Goal: Information Seeking & Learning: Learn about a topic

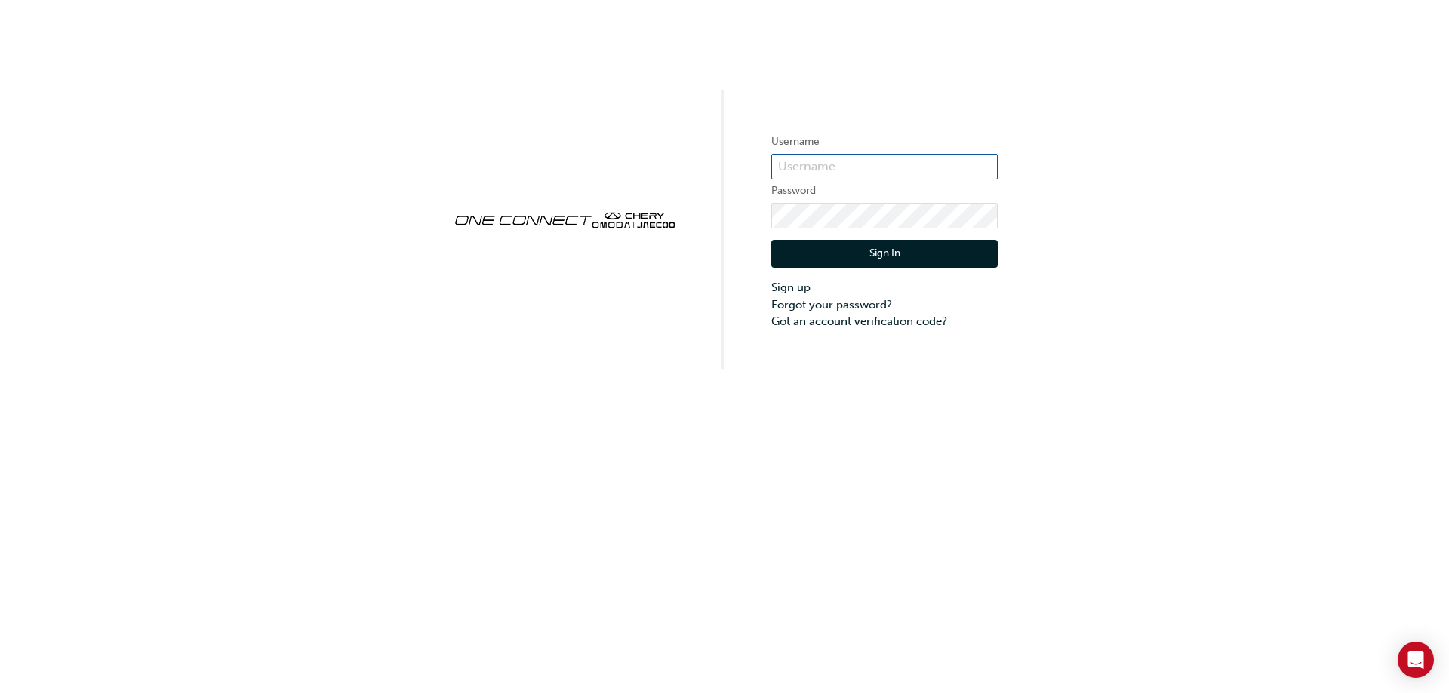
type input "CHAU1748"
click at [825, 241] on button "Sign In" at bounding box center [884, 254] width 226 height 29
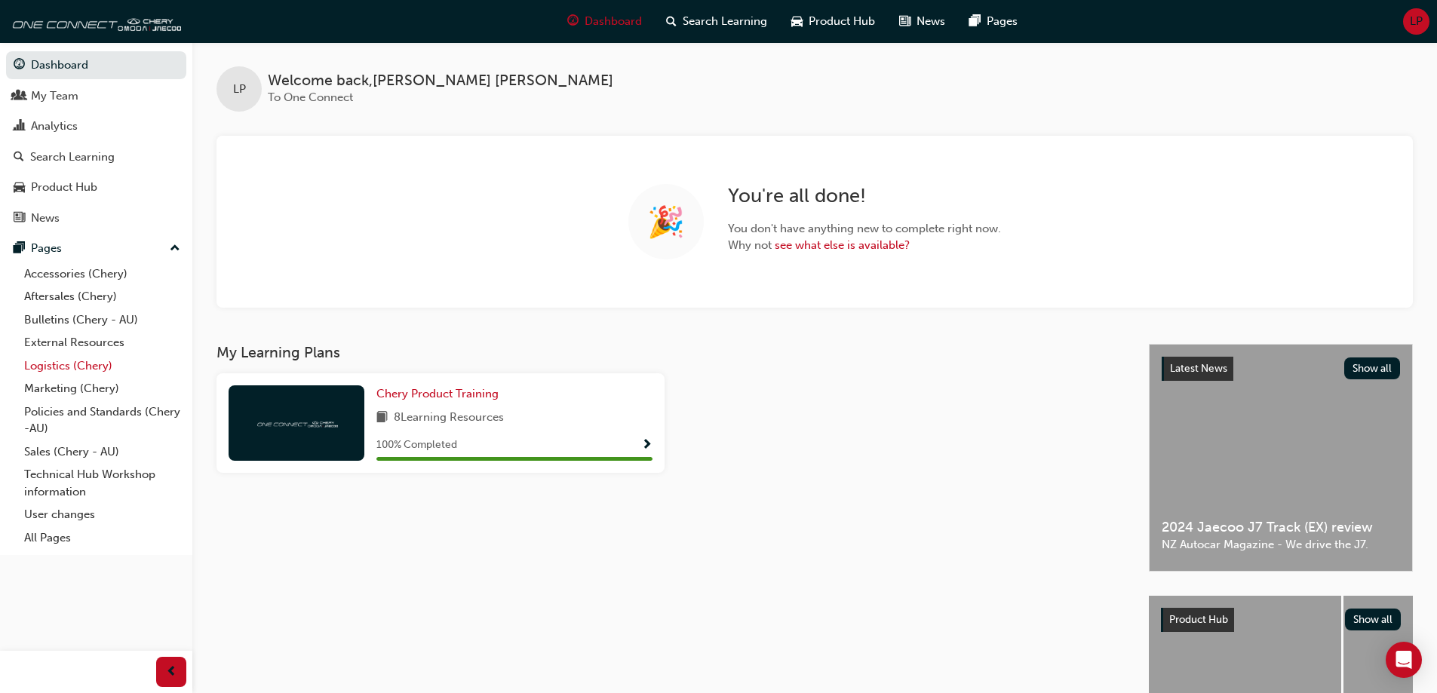
click at [77, 370] on link "Logistics (Chery)" at bounding box center [102, 366] width 168 height 23
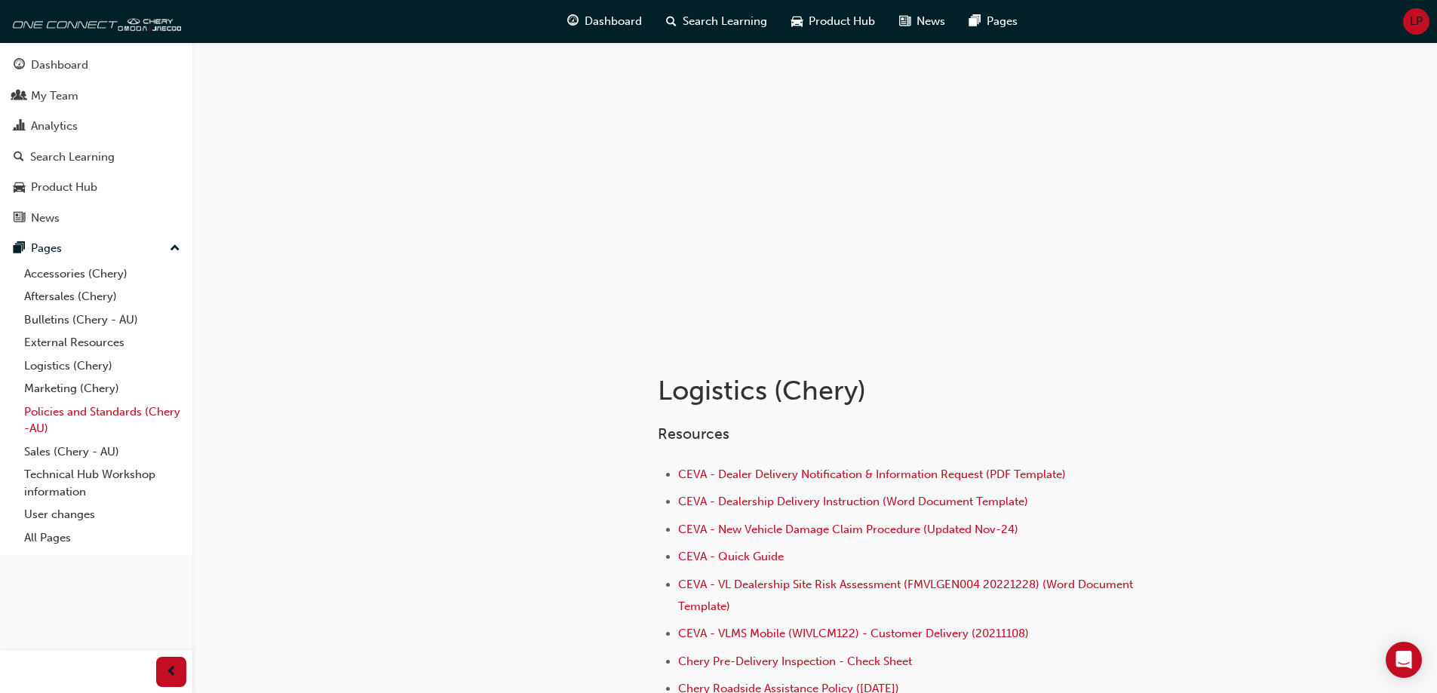
click at [45, 416] on link "Policies and Standards (Chery -AU)" at bounding box center [102, 421] width 168 height 40
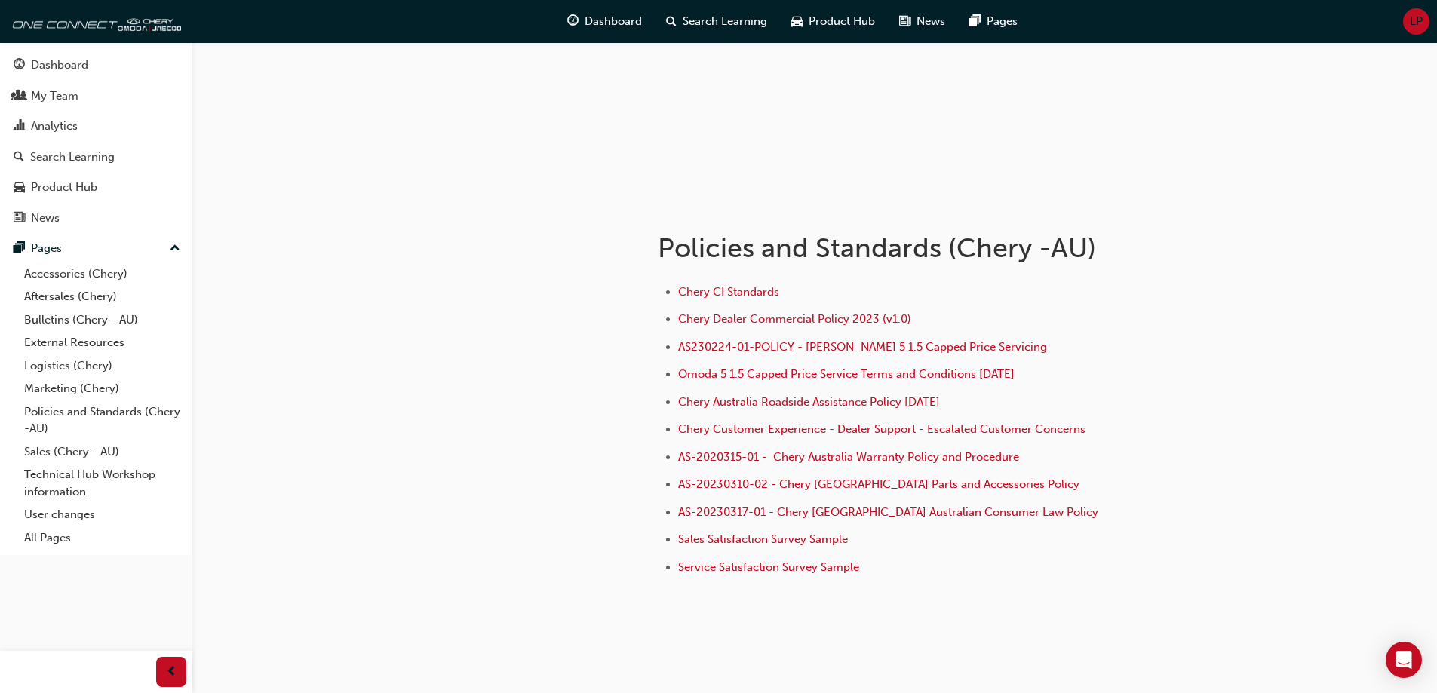
scroll to position [151, 0]
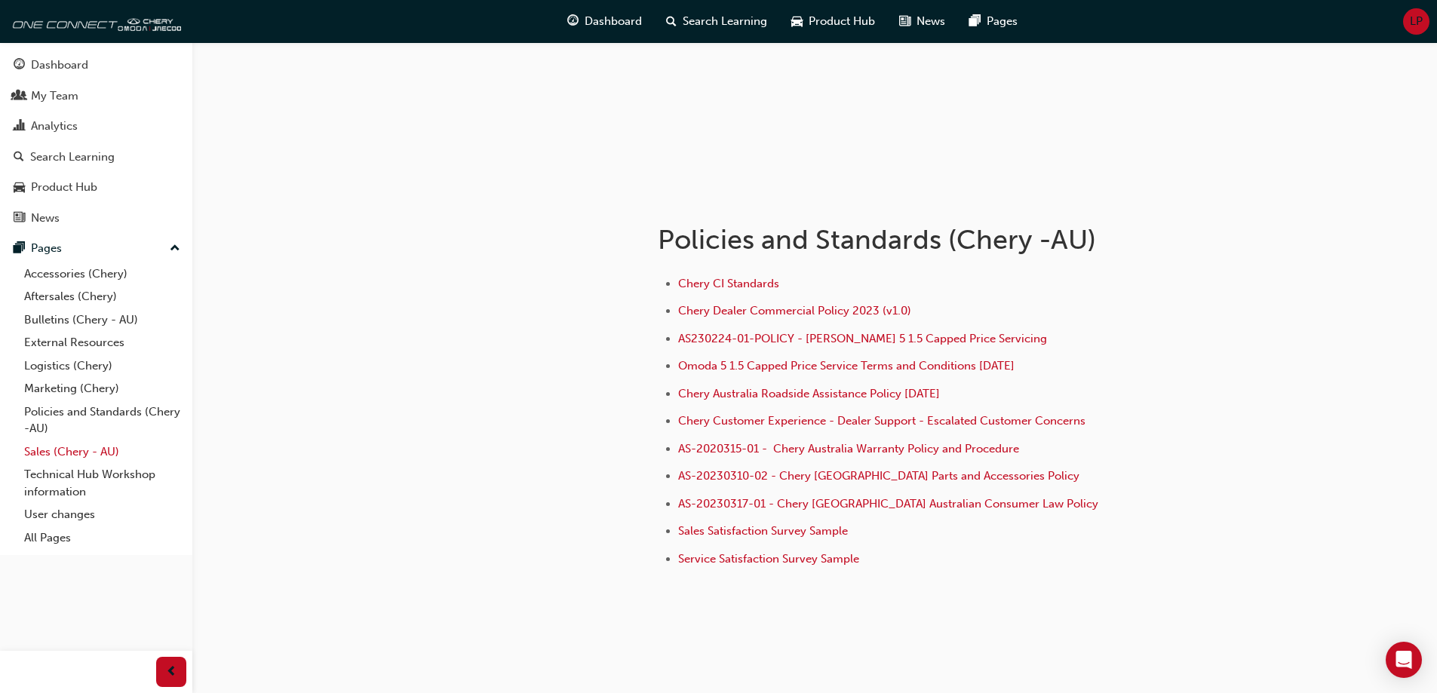
click at [44, 453] on link "Sales (Chery - AU)" at bounding box center [102, 452] width 168 height 23
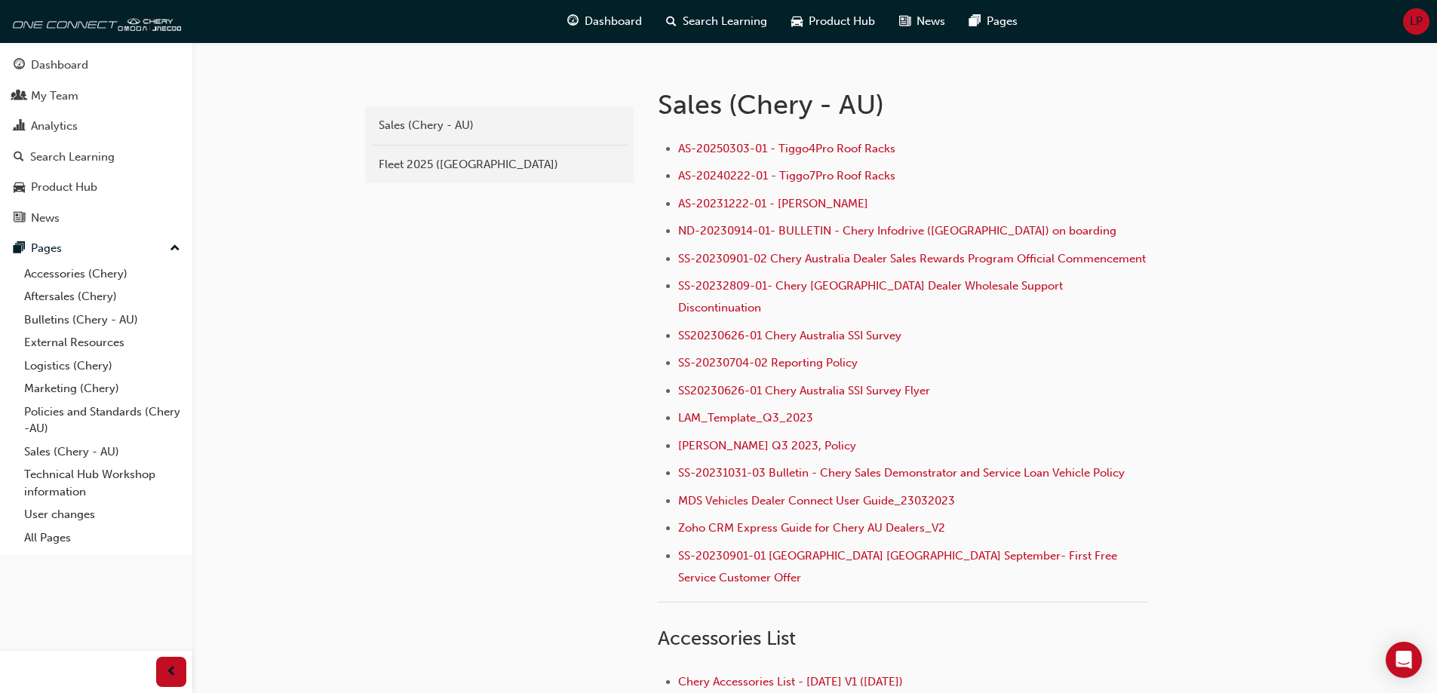
scroll to position [377, 0]
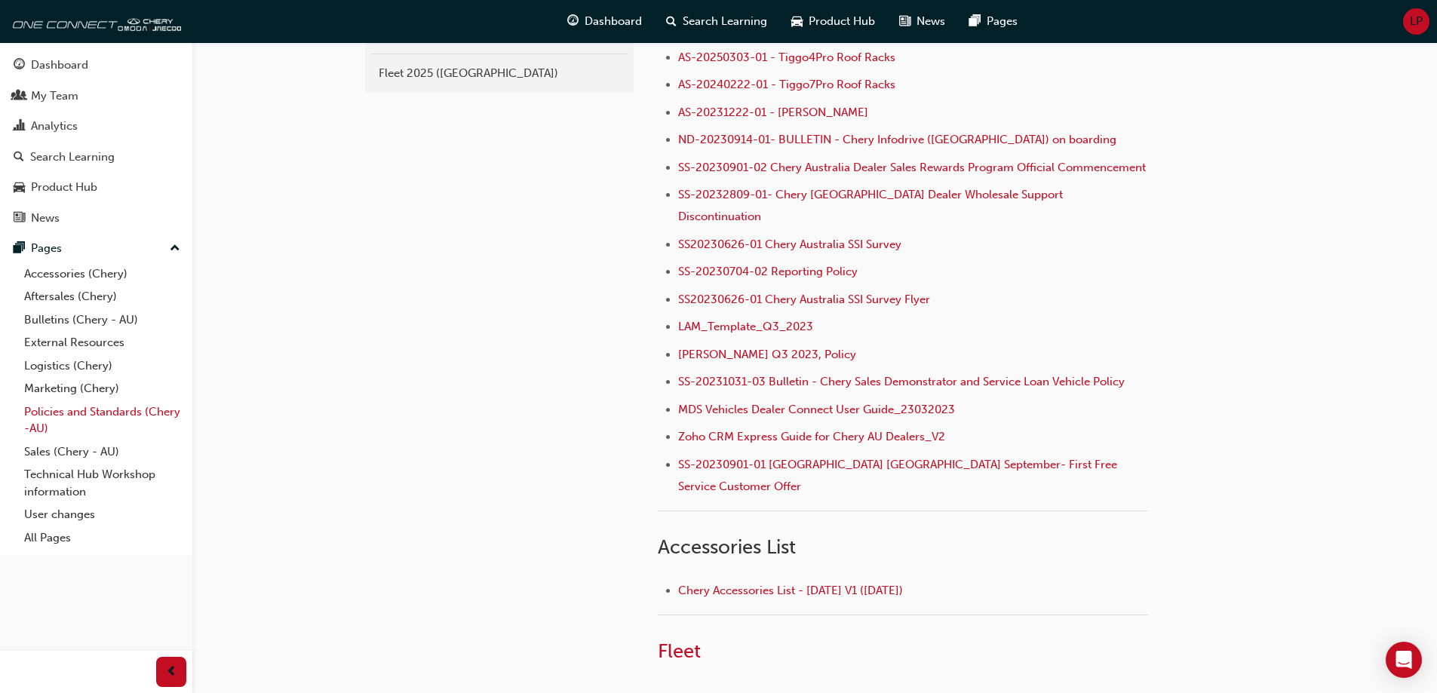
click at [40, 412] on link "Policies and Standards (Chery -AU)" at bounding box center [102, 421] width 168 height 40
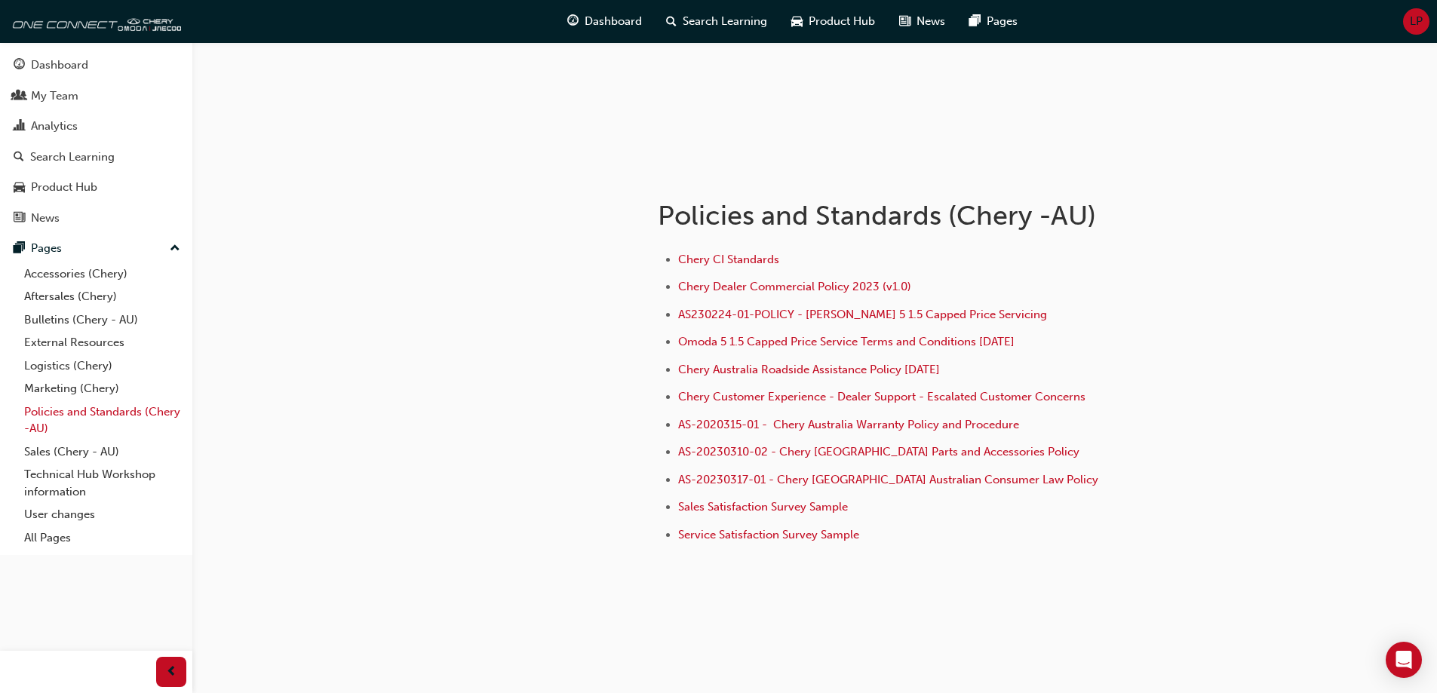
scroll to position [175, 0]
click at [54, 339] on link "External Resources" at bounding box center [102, 342] width 168 height 23
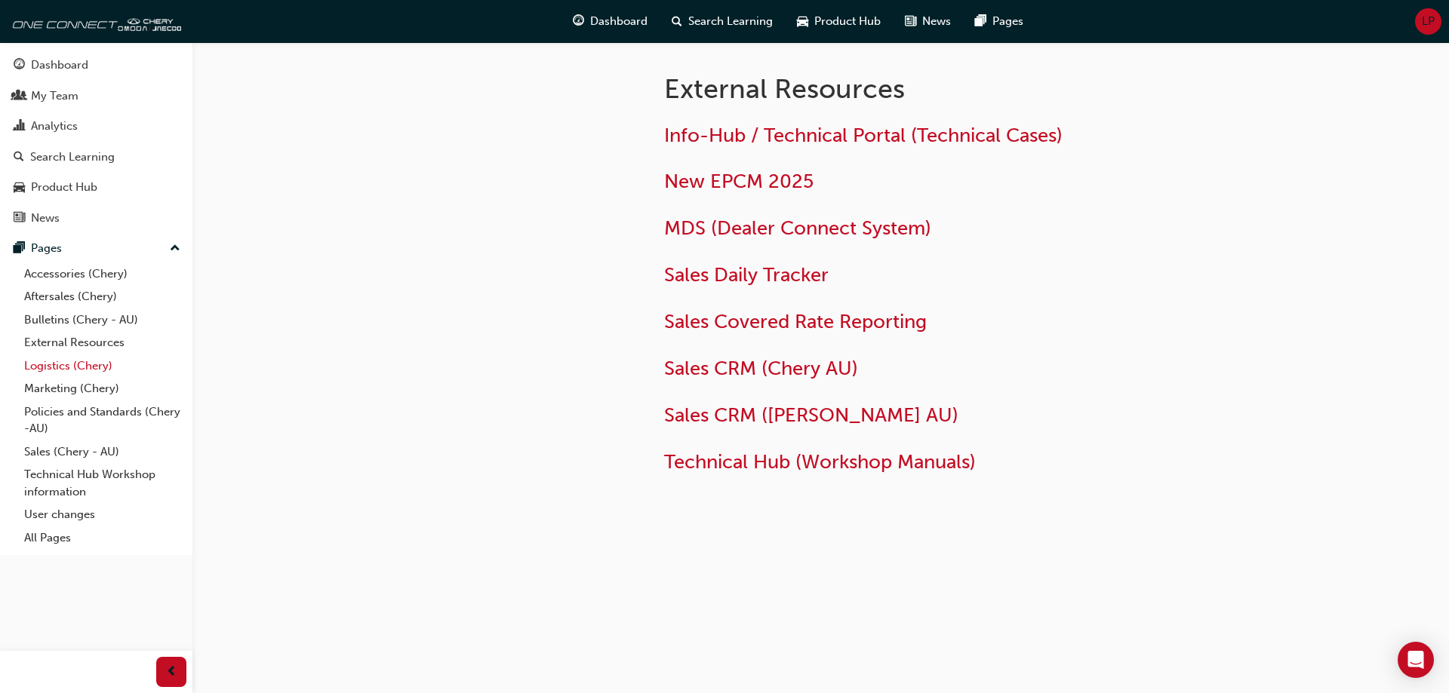
click at [57, 364] on link "Logistics (Chery)" at bounding box center [102, 366] width 168 height 23
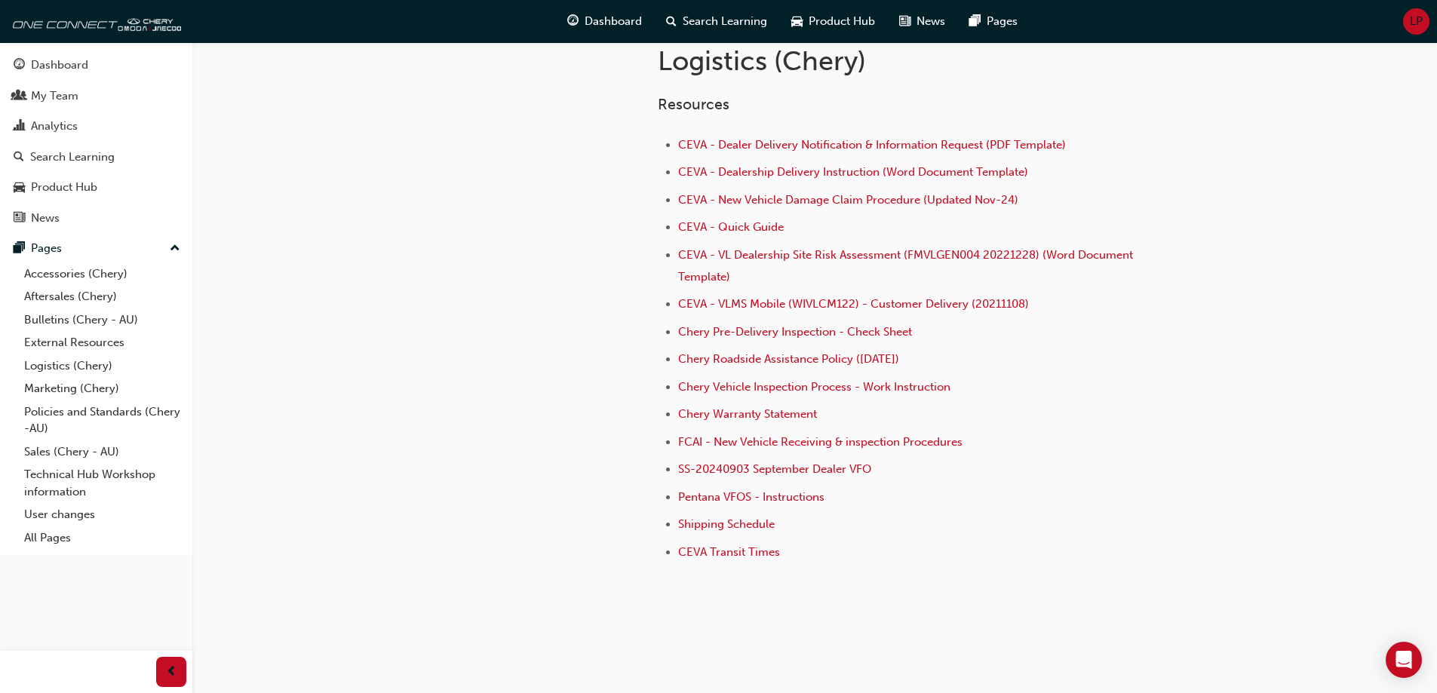
scroll to position [347, 0]
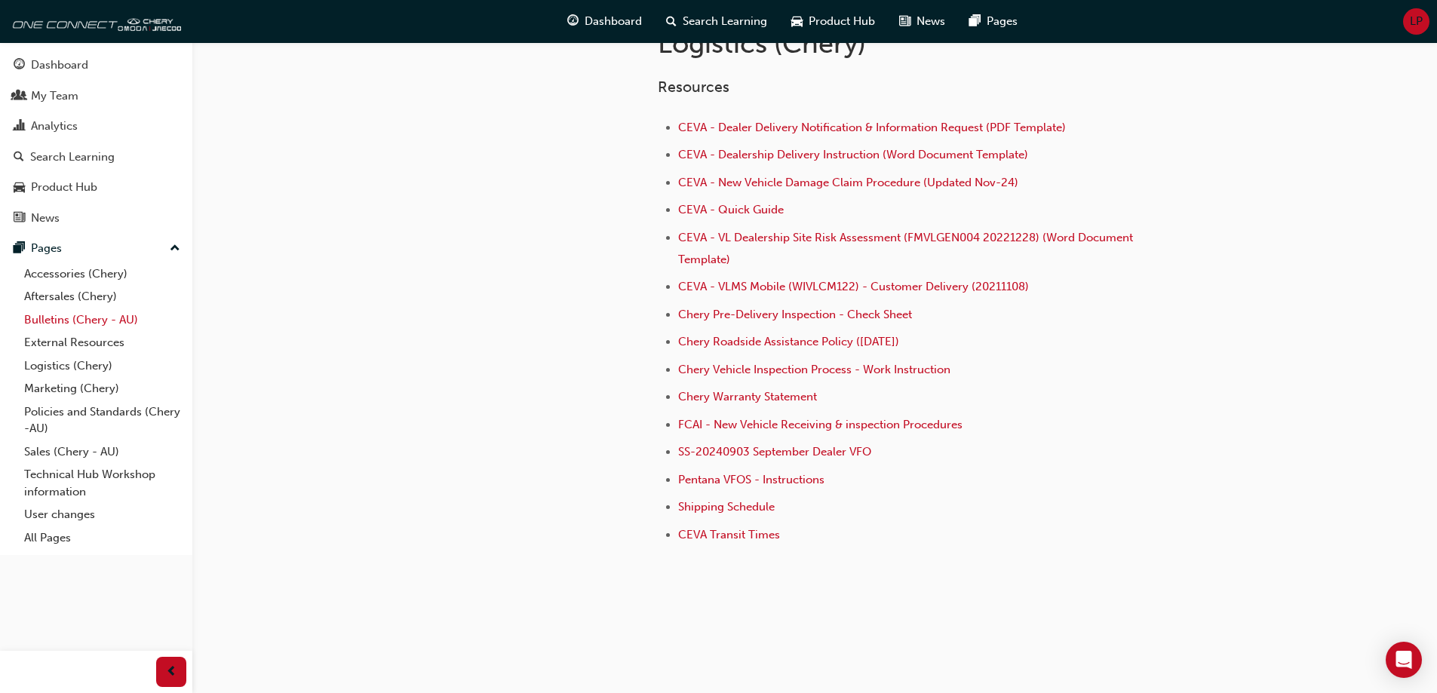
click at [54, 321] on link "Bulletins (Chery - AU)" at bounding box center [102, 320] width 168 height 23
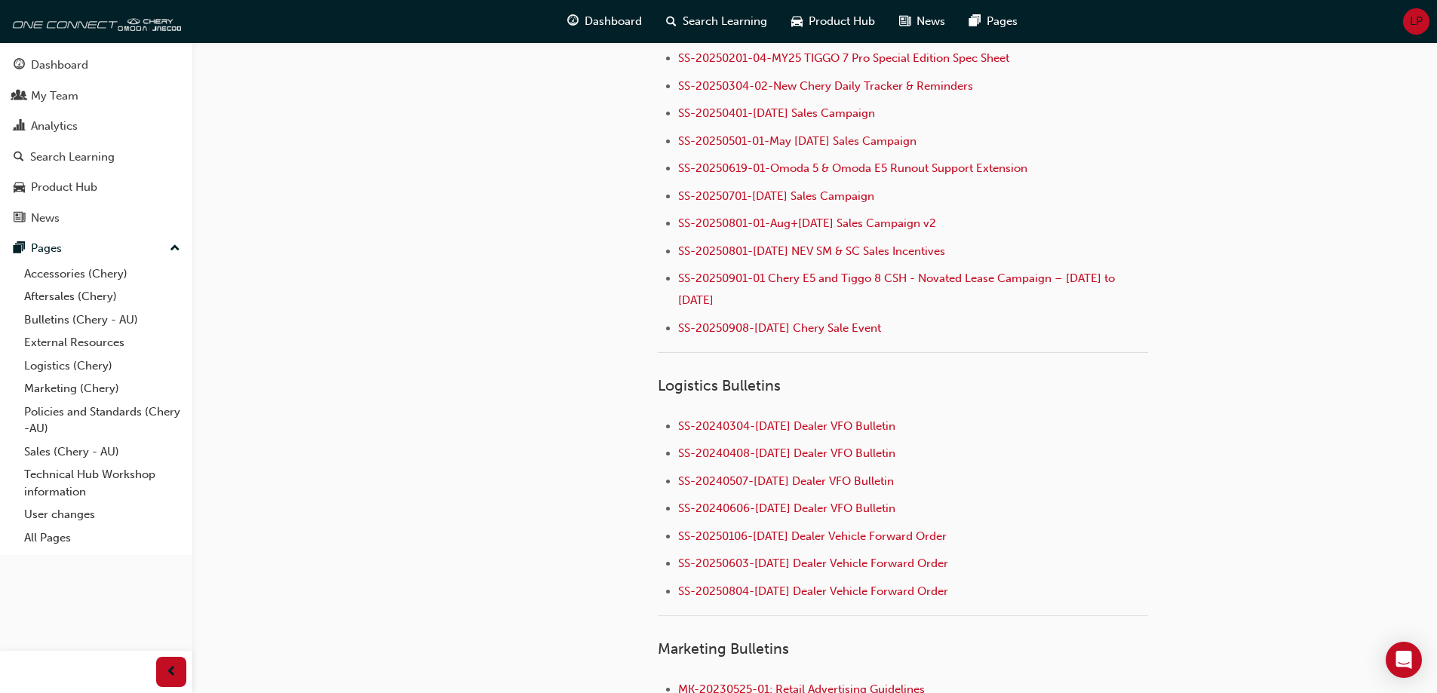
scroll to position [1962, 0]
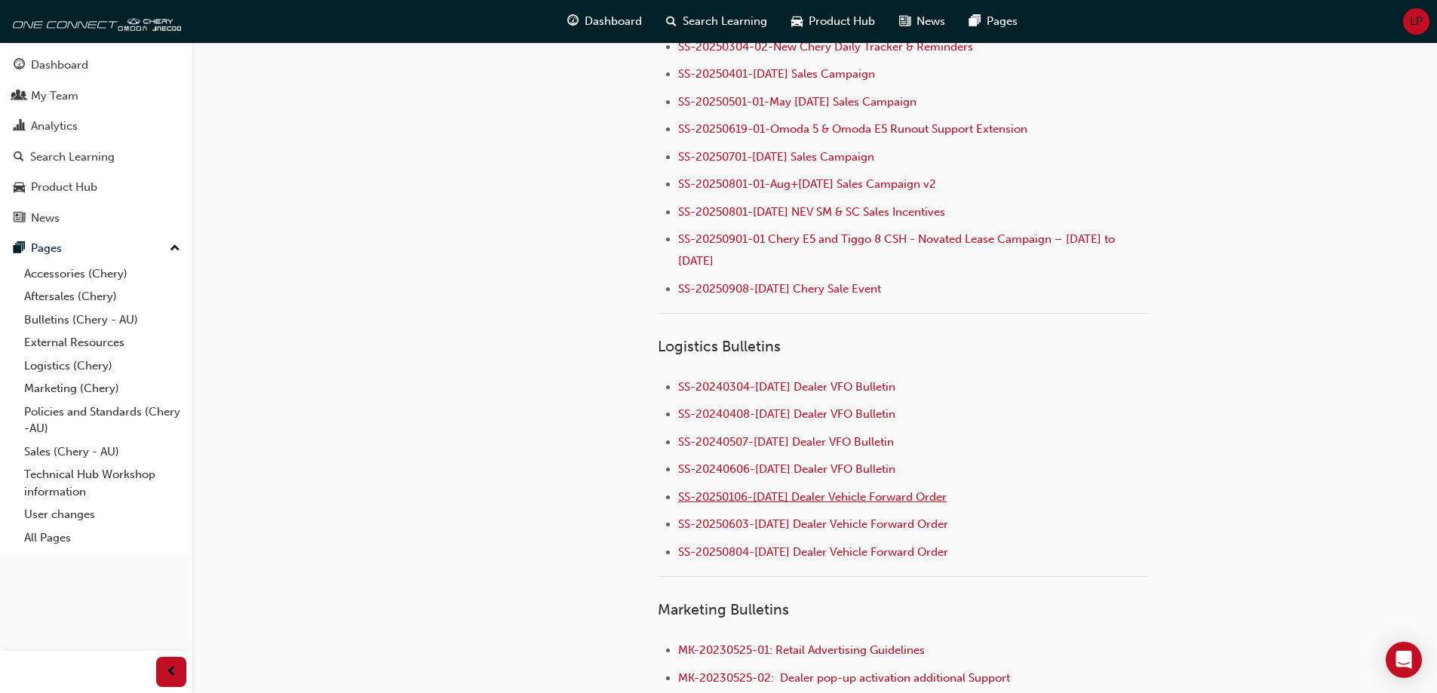
click at [855, 490] on span "SS-20250106-[DATE] Dealer Vehicle Forward Order" at bounding box center [812, 497] width 269 height 14
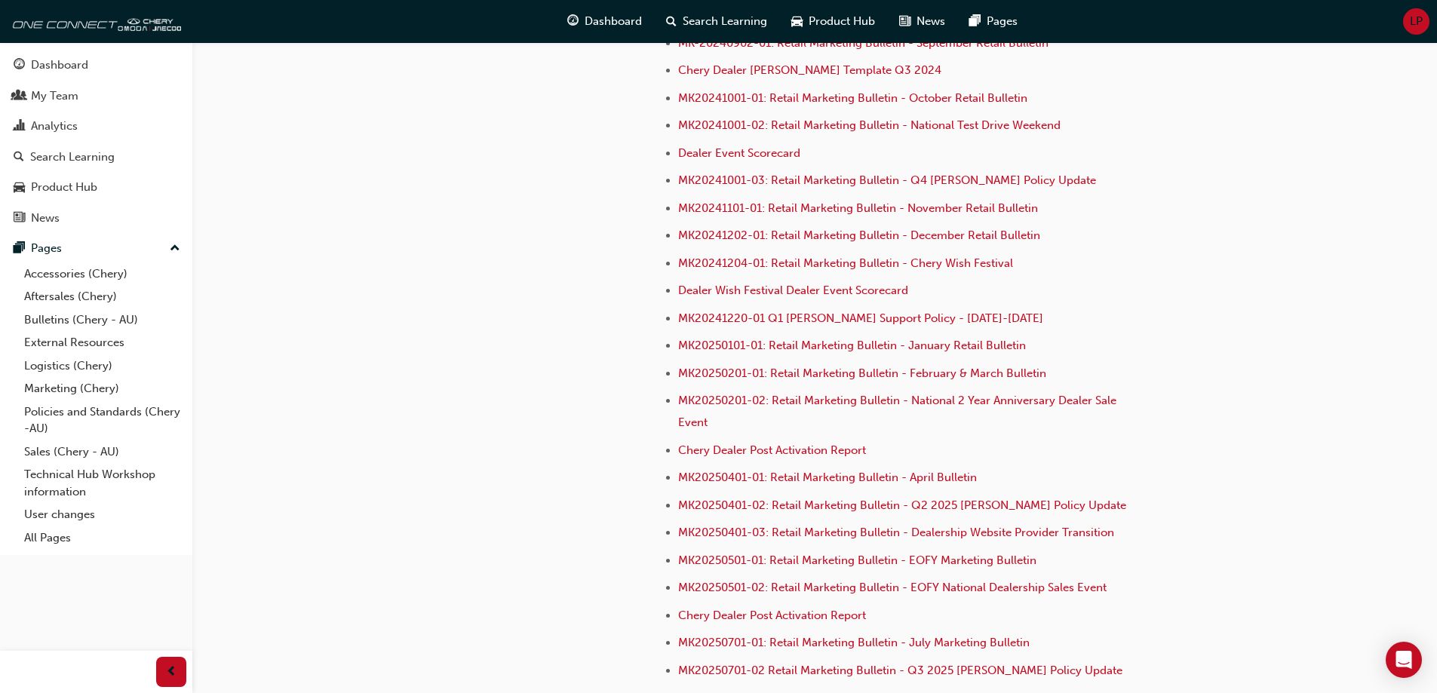
scroll to position [4104, 0]
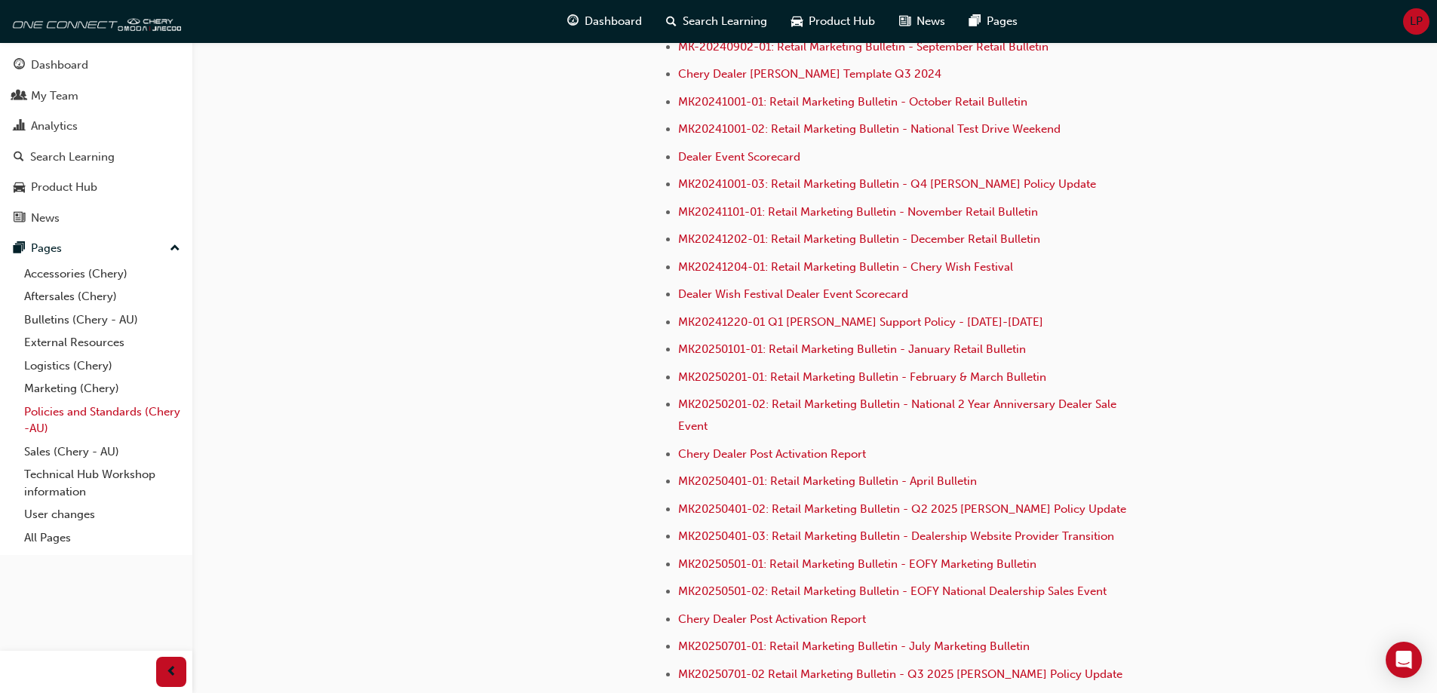
click at [68, 413] on link "Policies and Standards (Chery -AU)" at bounding box center [102, 421] width 168 height 40
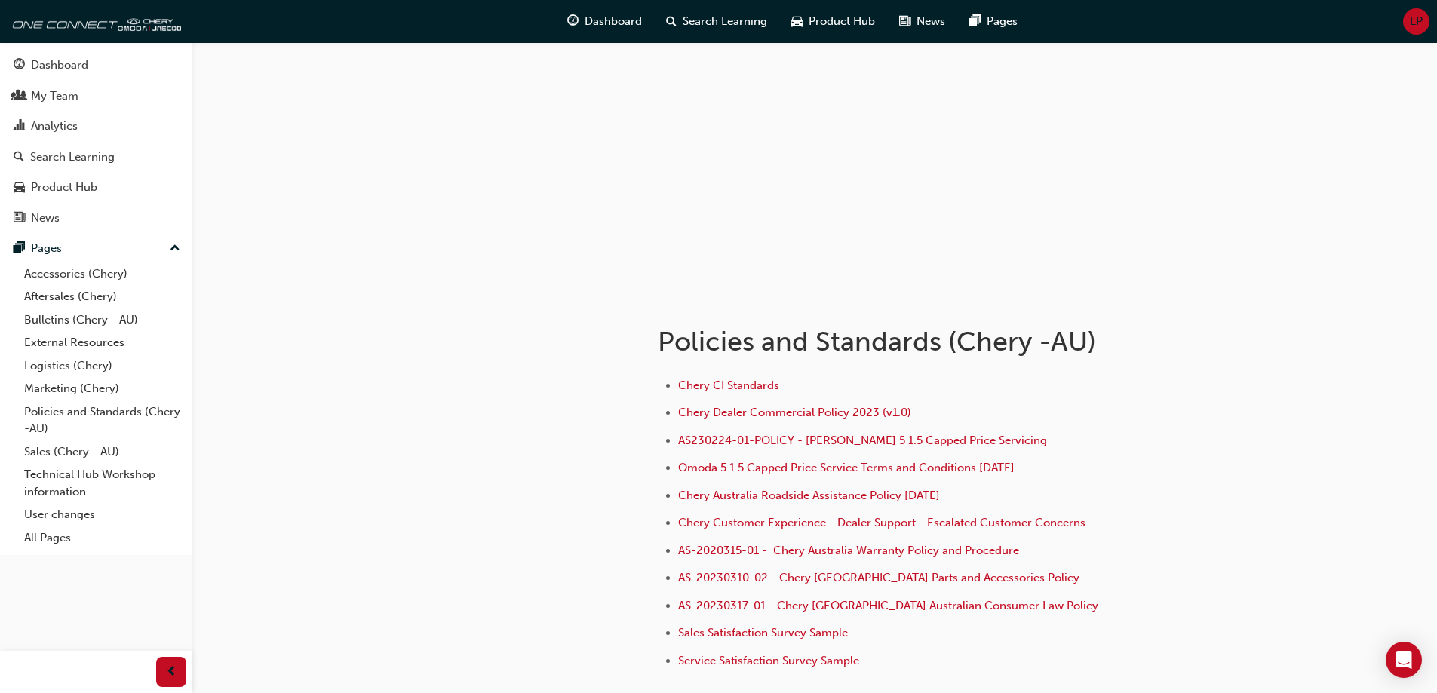
scroll to position [75, 0]
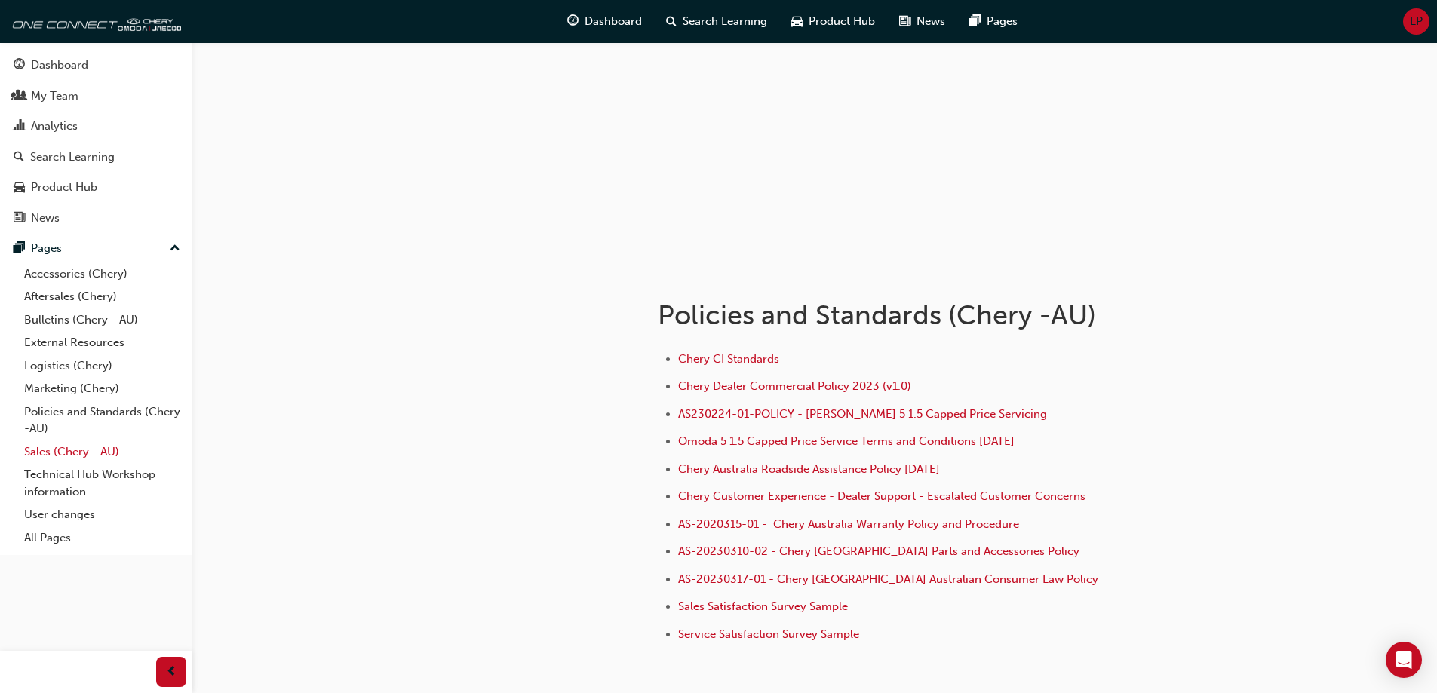
click at [43, 456] on link "Sales (Chery - AU)" at bounding box center [102, 452] width 168 height 23
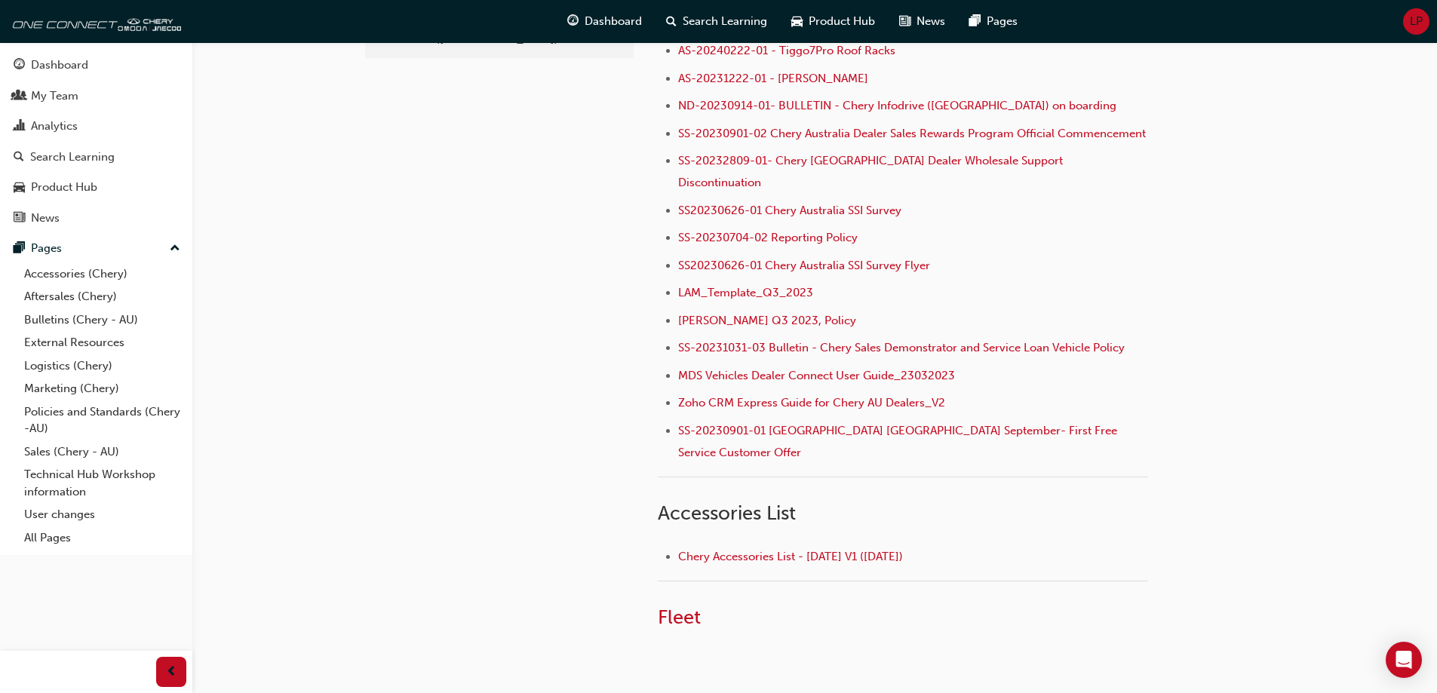
scroll to position [483, 0]
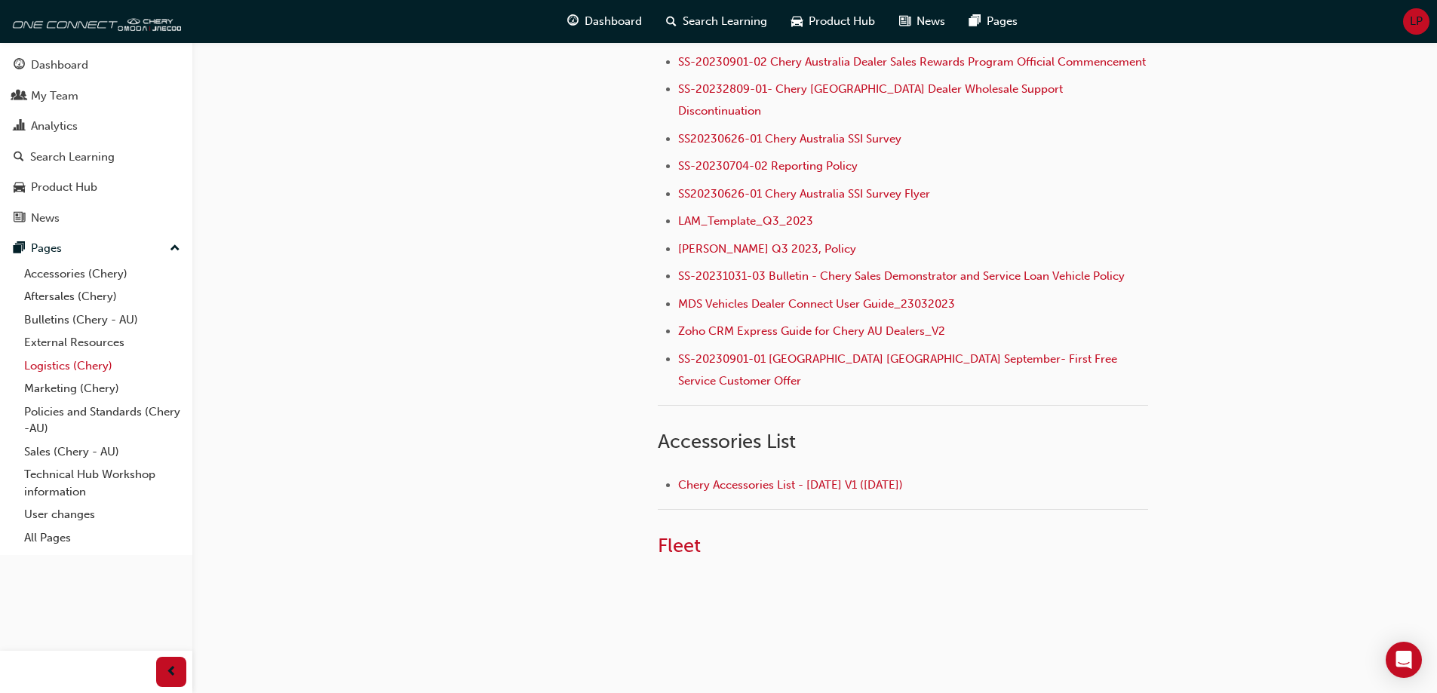
click at [57, 373] on link "Logistics (Chery)" at bounding box center [102, 366] width 168 height 23
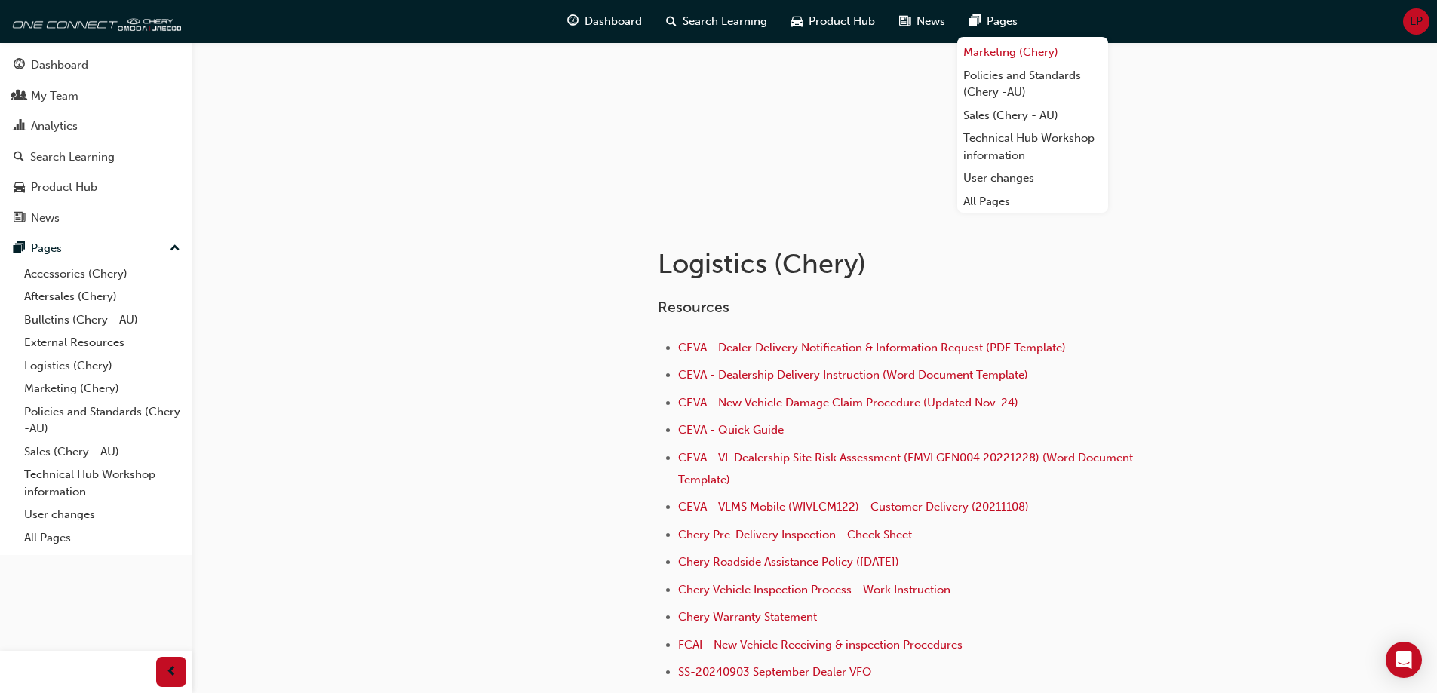
scroll to position [151, 0]
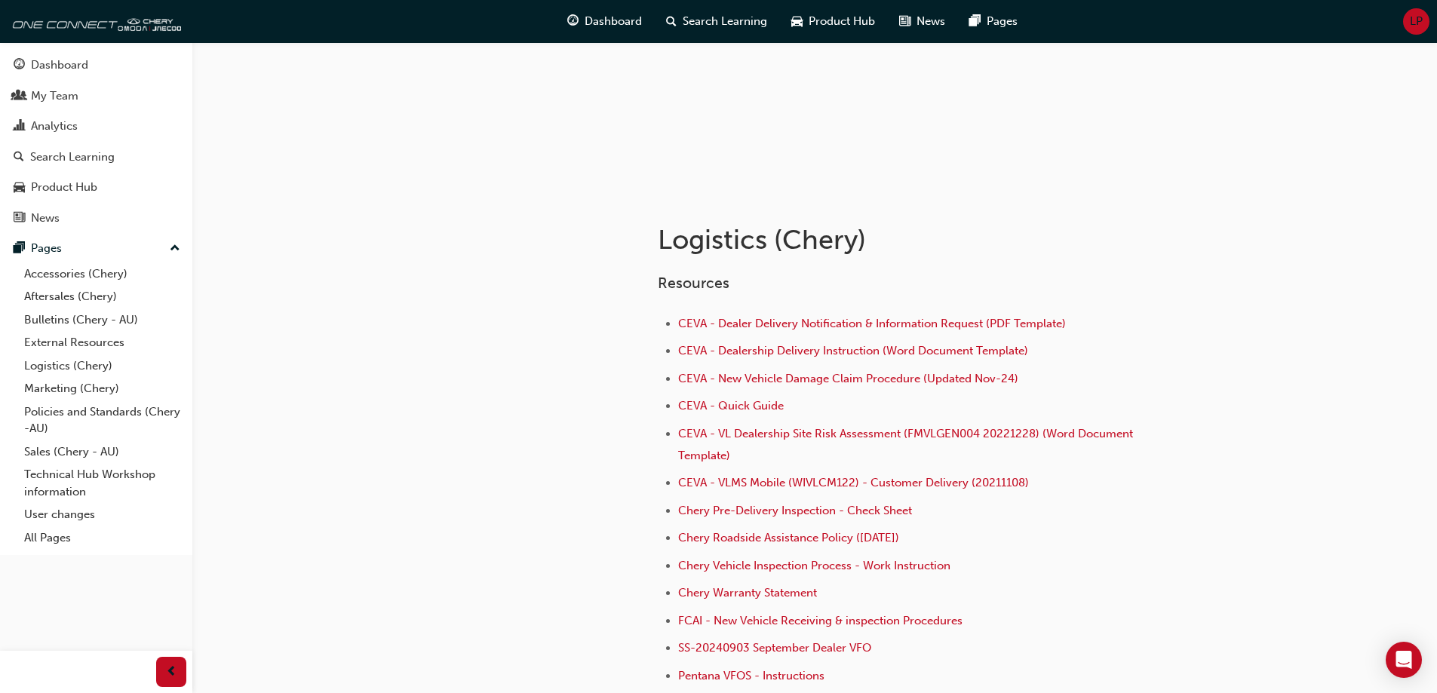
click at [1227, 418] on div "Resources CEVA - Dealer Delivery Notification & Information Request (PDF Templa…" at bounding box center [950, 503] width 585 height 481
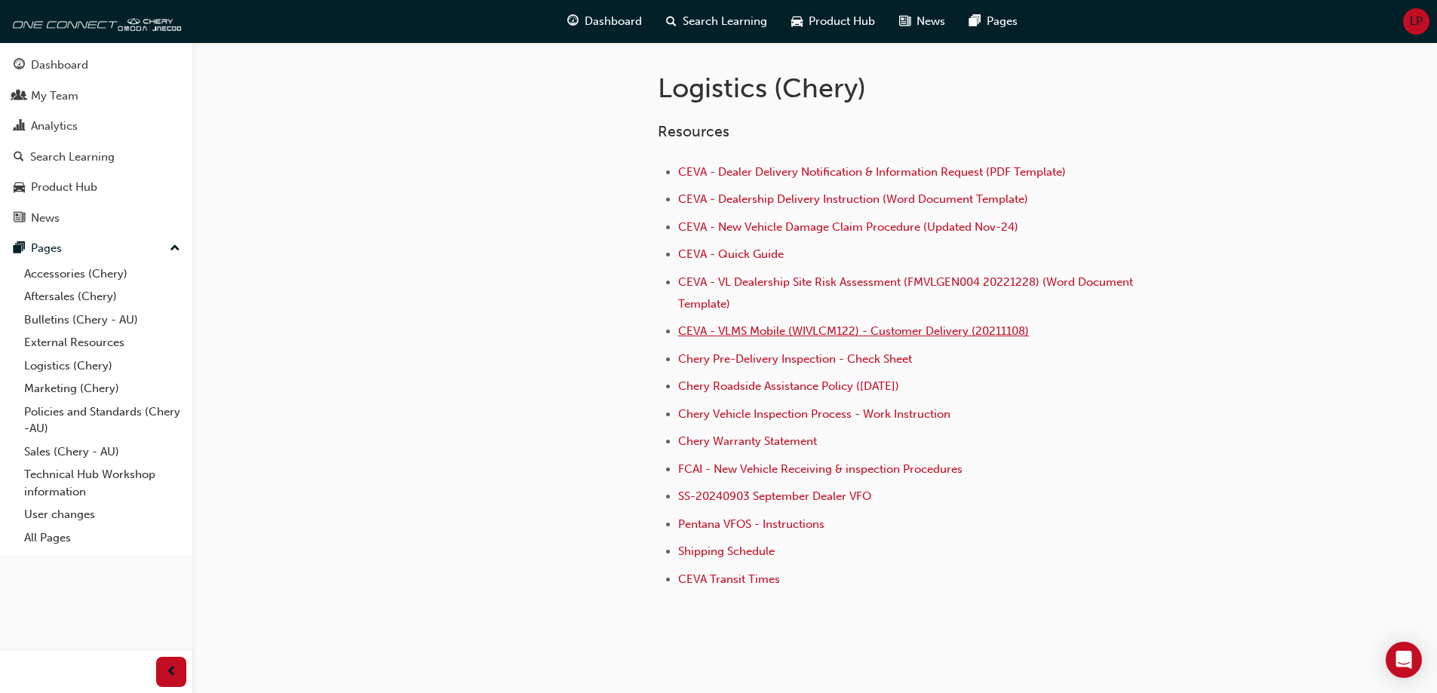
scroll to position [347, 0]
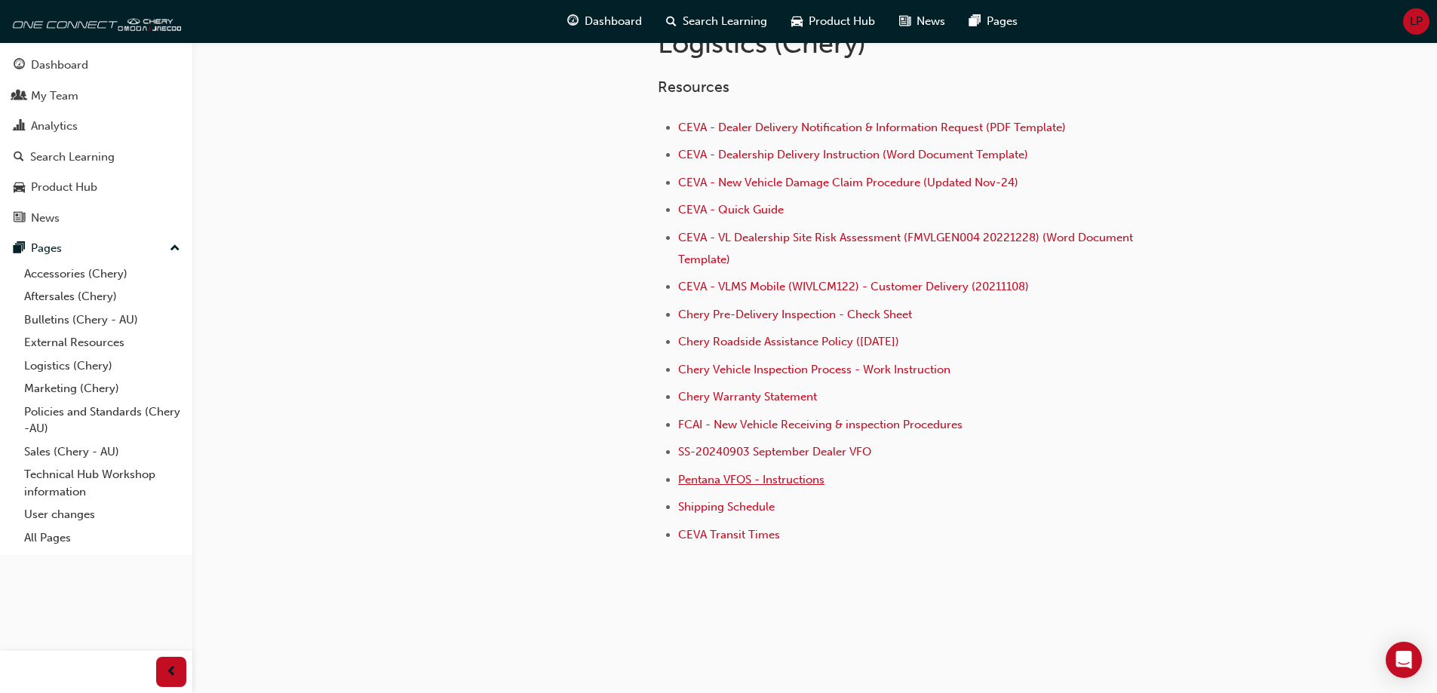
click at [778, 481] on span "Pentana VFOS - Instructions" at bounding box center [751, 480] width 146 height 14
